Goal: Check status: Check status

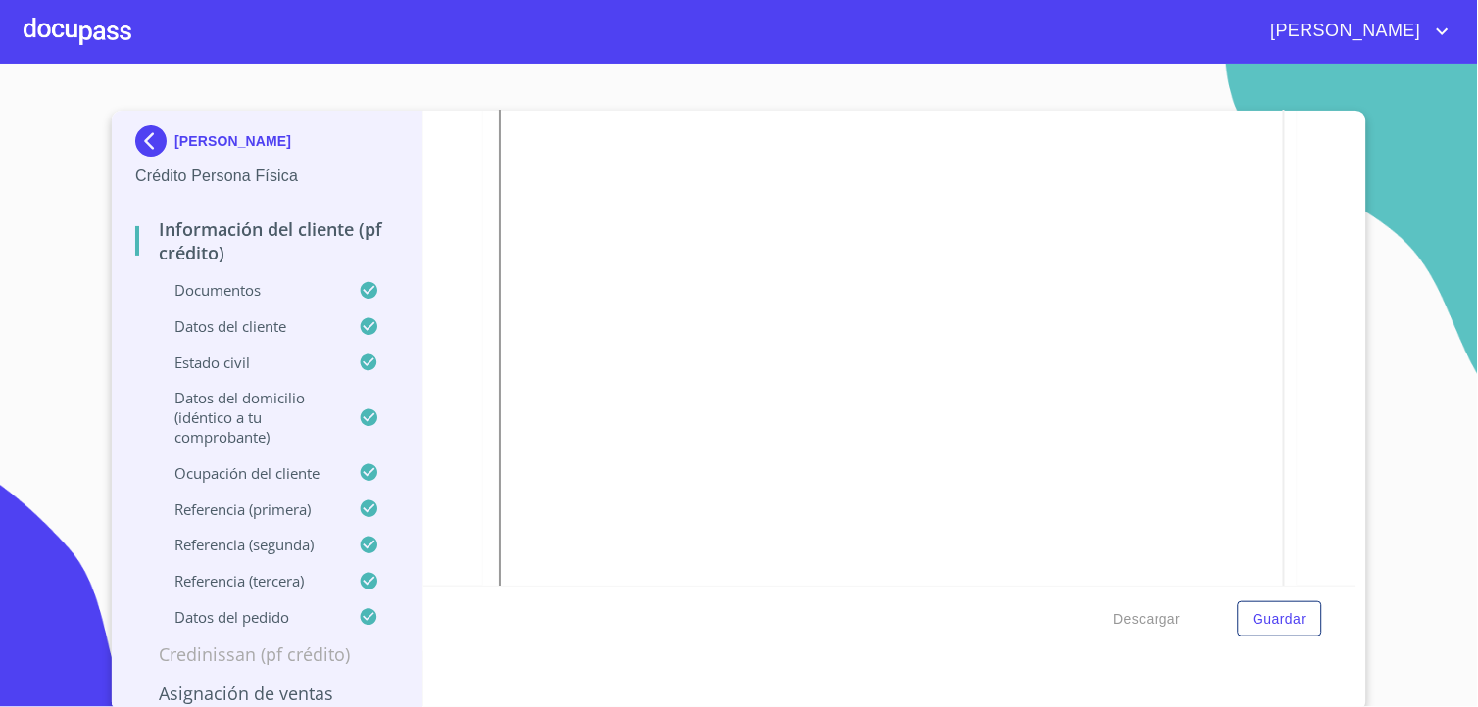
scroll to position [326, 0]
click at [0, 116] on html "[PERSON_NAME] [PERSON_NAME] Crédito Persona Física Información del cliente (PF …" at bounding box center [739, 353] width 1478 height 707
click at [99, 49] on div at bounding box center [78, 31] width 108 height 63
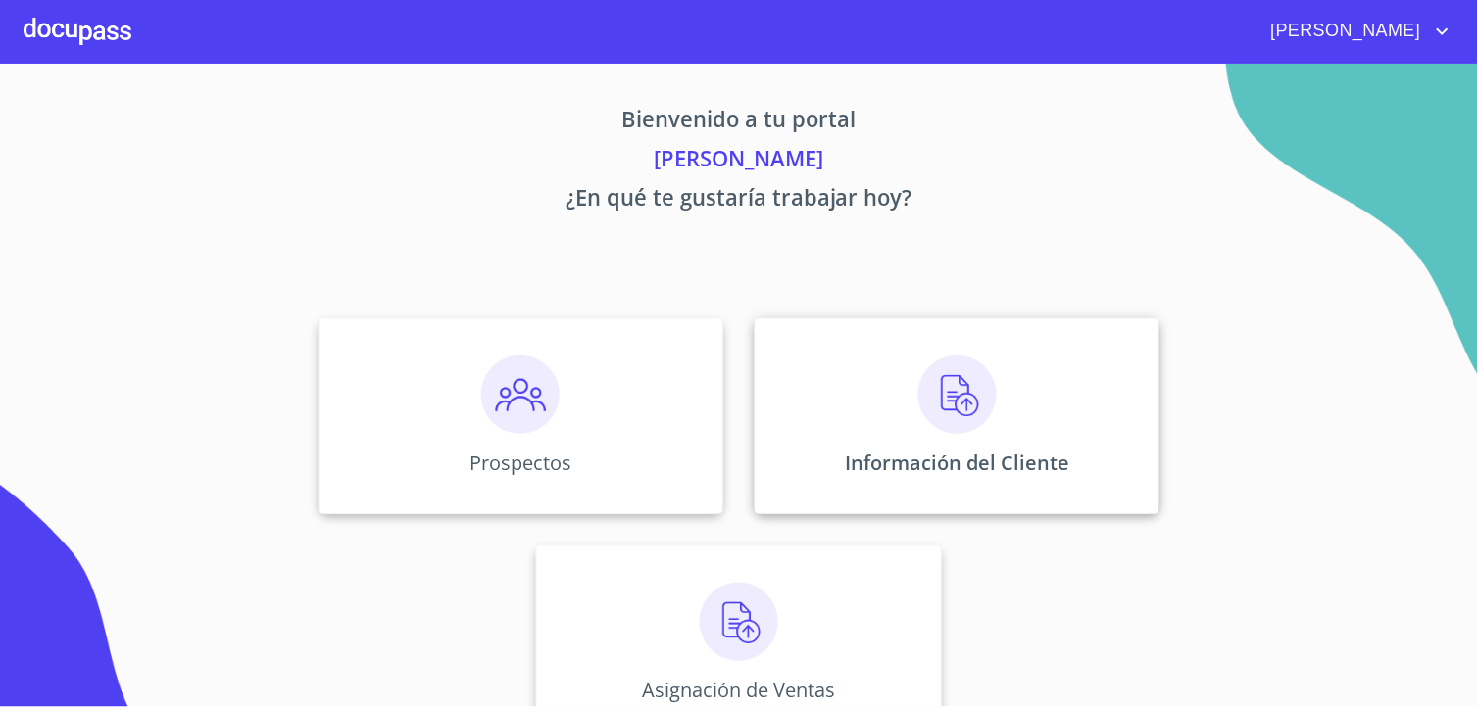
click at [936, 517] on div "Prospectos Información del Cliente Asignación de Ventas" at bounding box center [738, 530] width 1215 height 455
click at [964, 447] on div "Información del Cliente" at bounding box center [956, 416] width 405 height 196
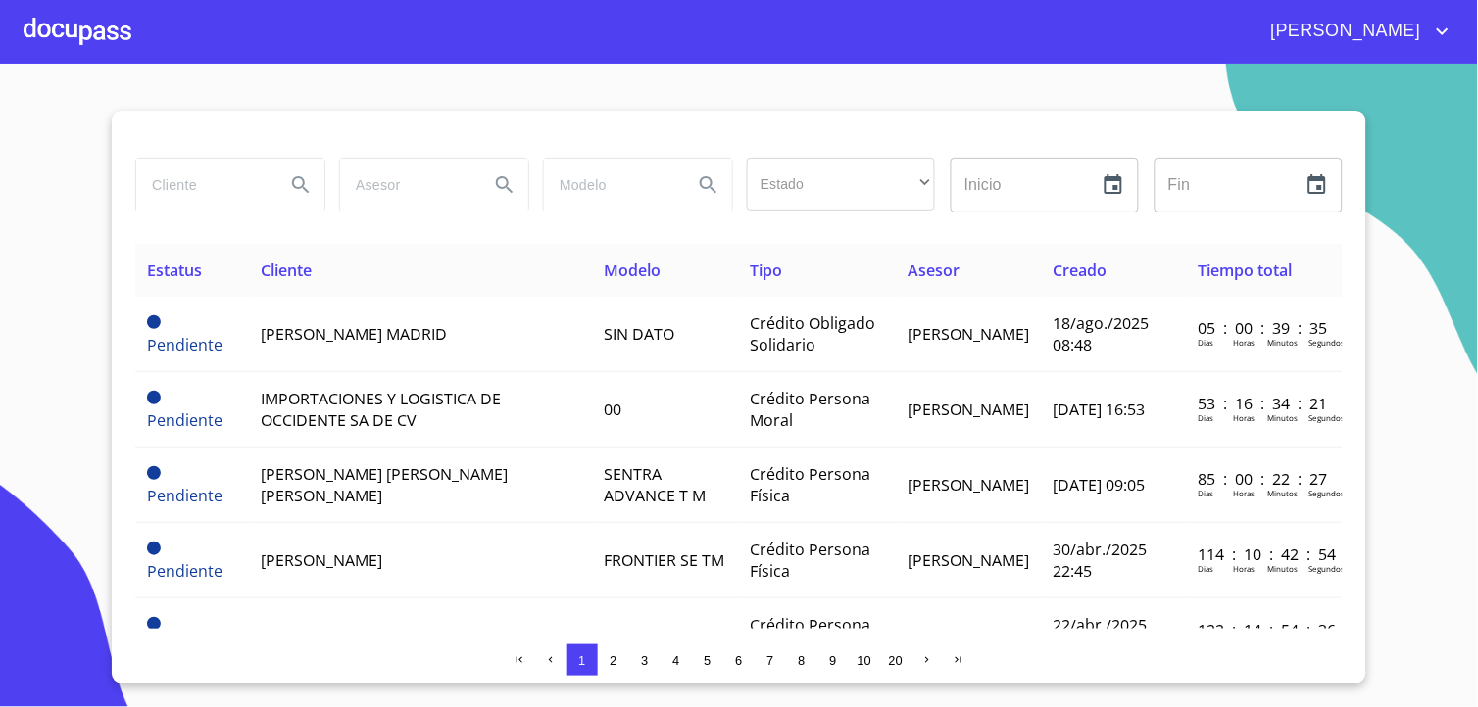
click at [229, 198] on input "search" at bounding box center [202, 185] width 133 height 53
type input "e"
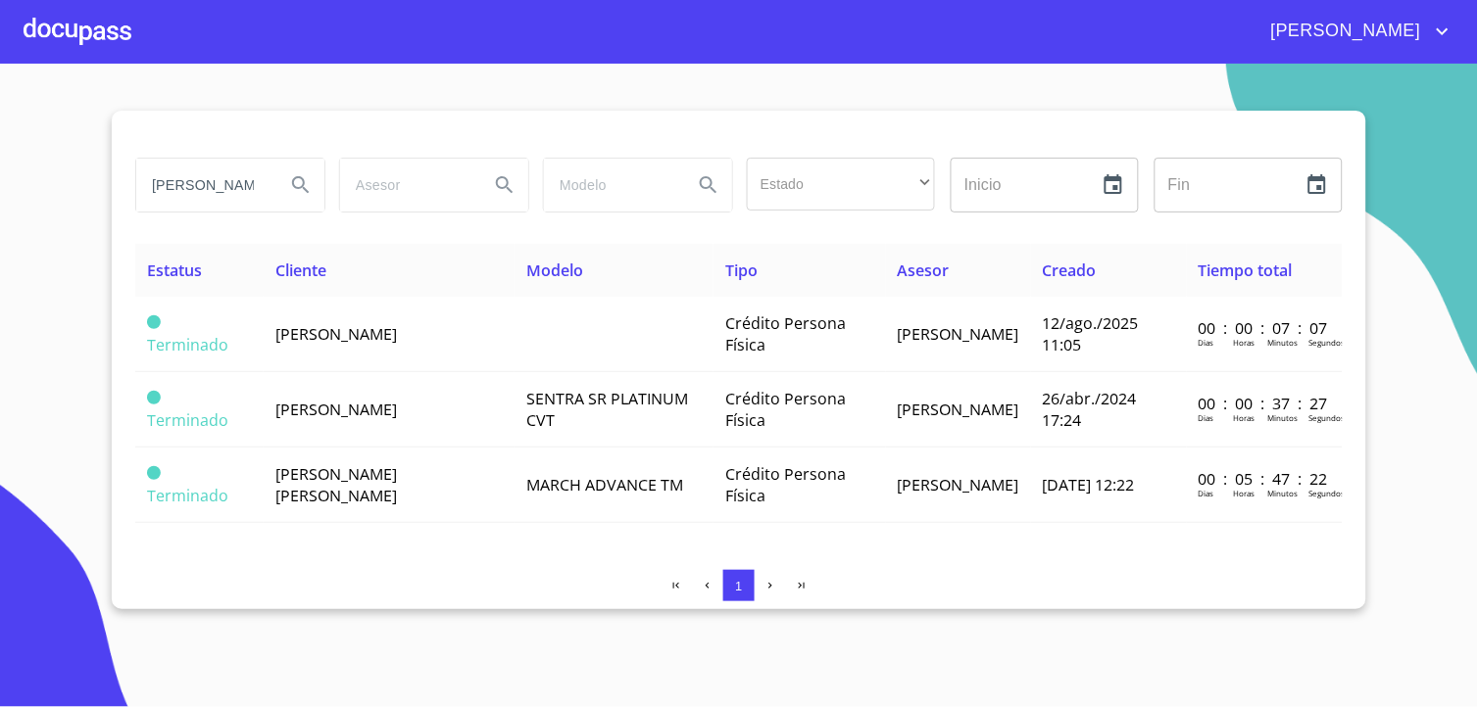
click at [241, 197] on input "[PERSON_NAME]" at bounding box center [202, 185] width 133 height 53
type input "[PERSON_NAME]"
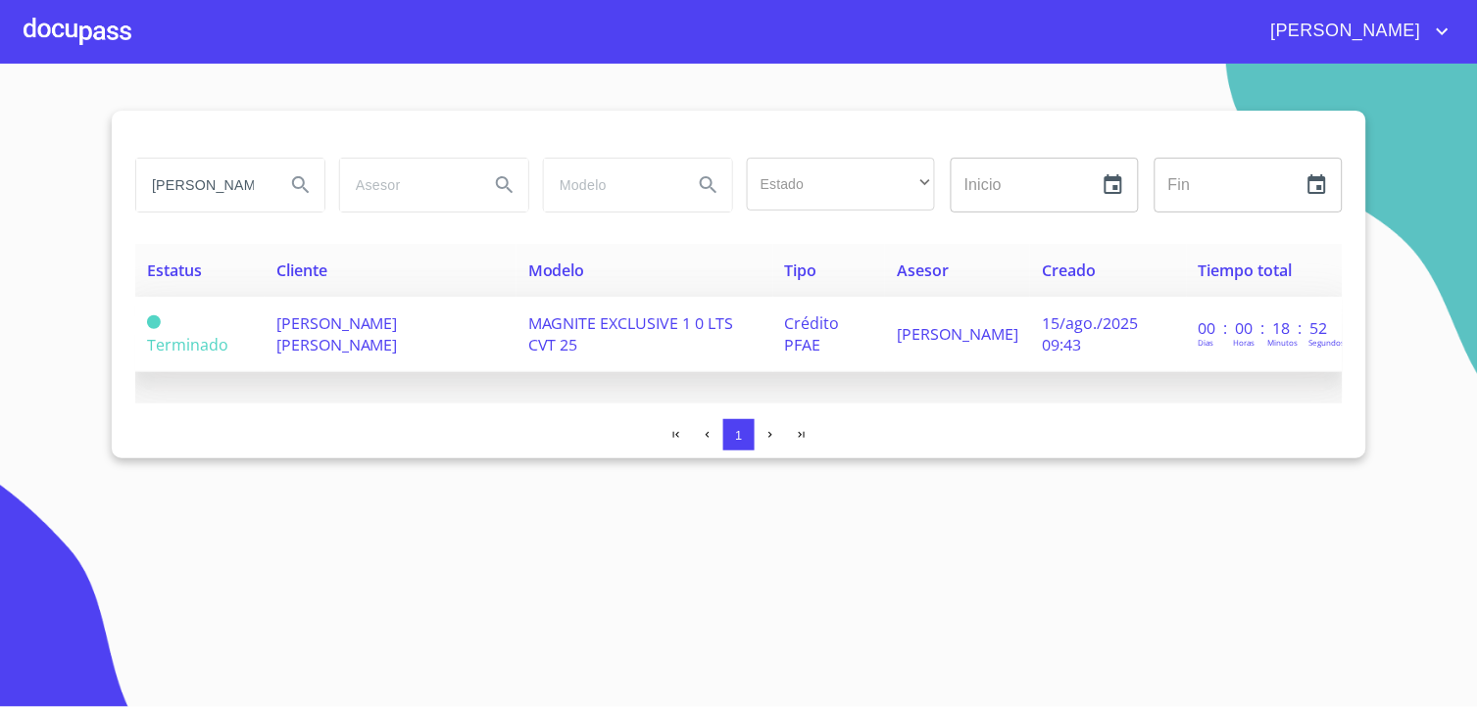
click at [413, 308] on td "[PERSON_NAME] [PERSON_NAME]" at bounding box center [391, 334] width 252 height 75
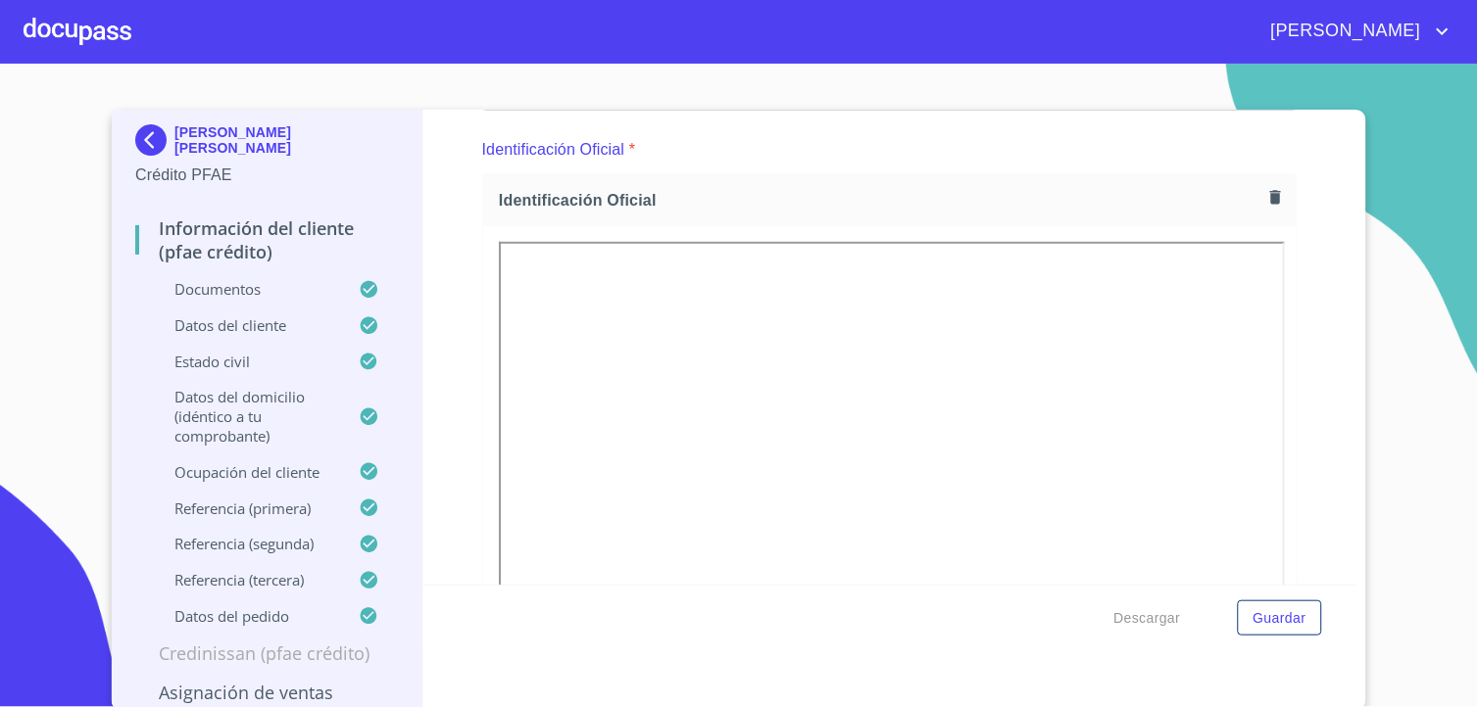
scroll to position [4, 0]
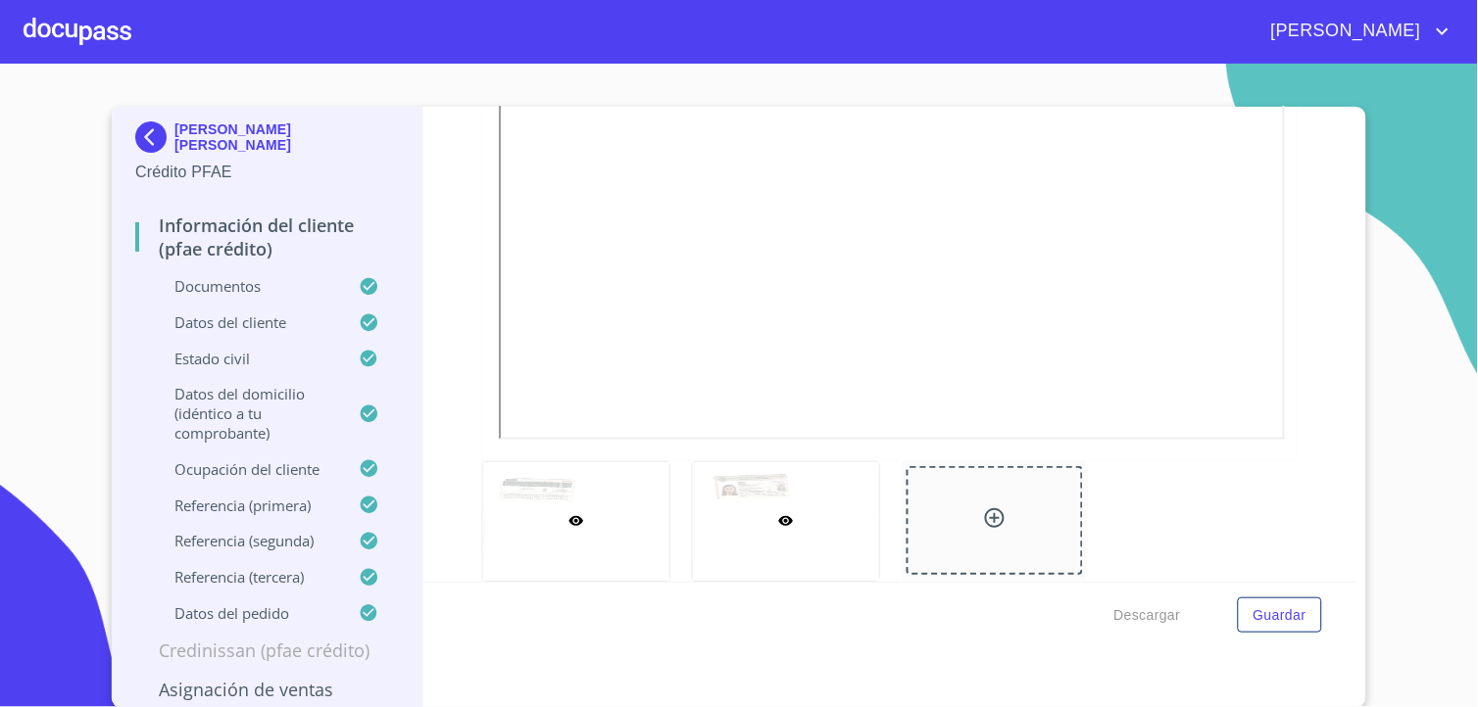
click at [702, 471] on div at bounding box center [786, 521] width 186 height 119
